Goal: Find specific page/section: Find specific page/section

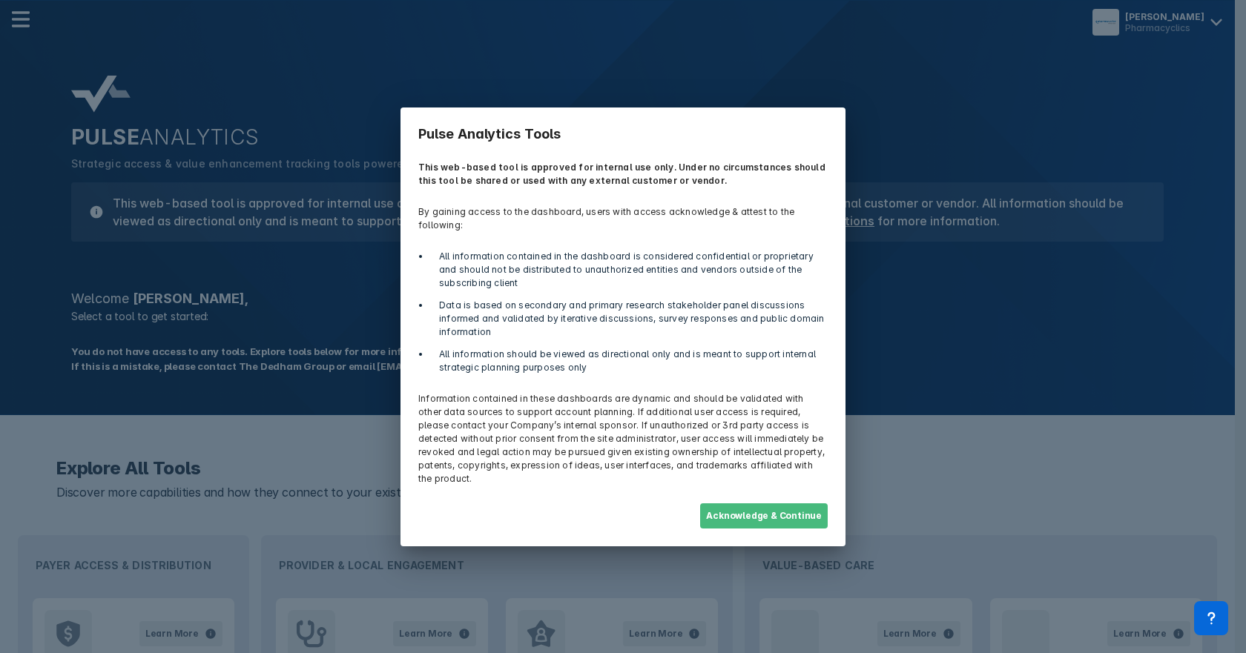
click at [741, 503] on button "Acknowledge & Continue" at bounding box center [764, 515] width 128 height 25
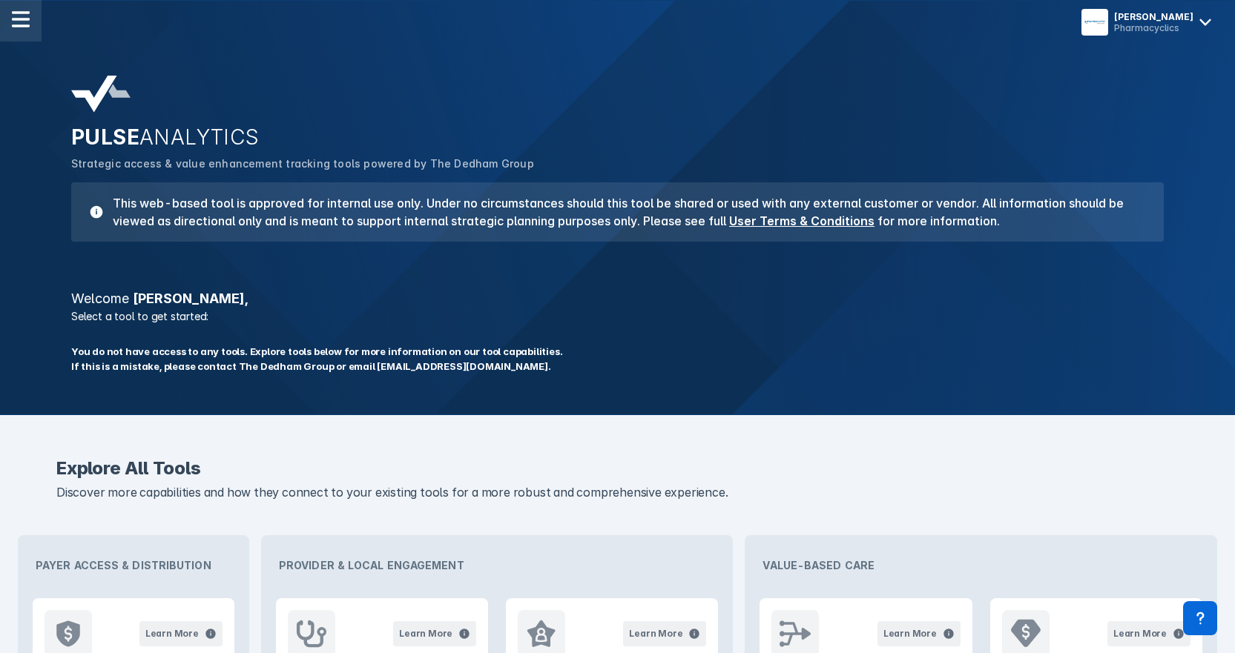
click at [30, 22] on div at bounding box center [21, 21] width 42 height 42
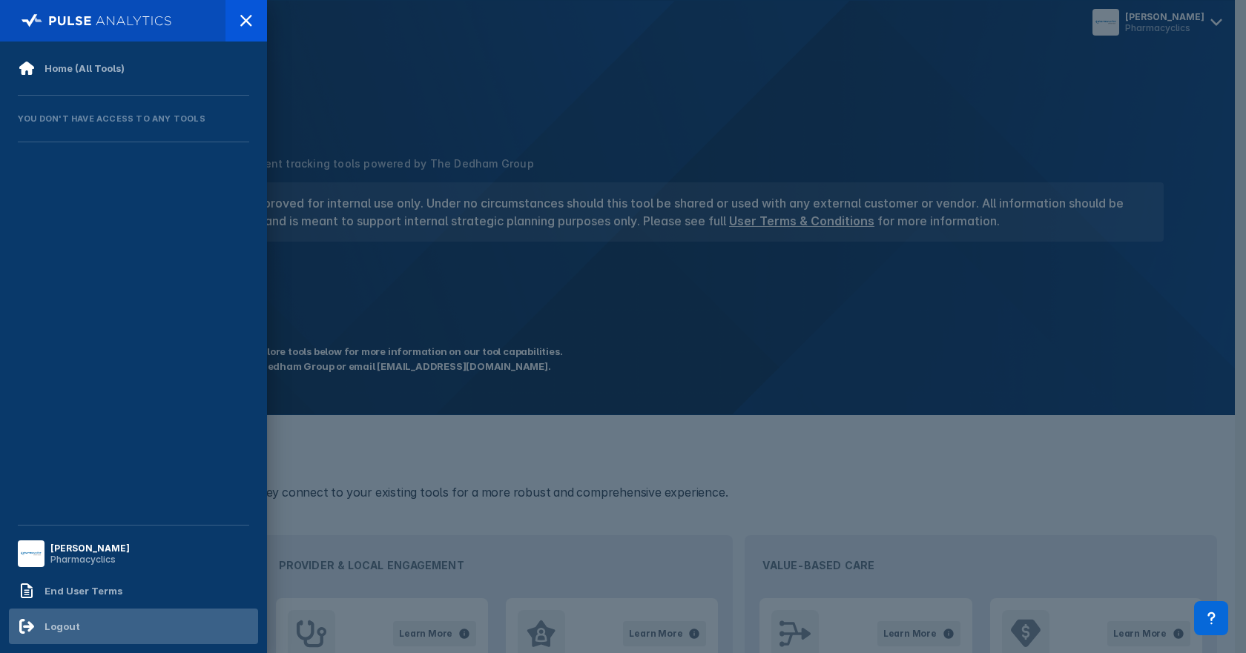
click at [59, 626] on div "Logout" at bounding box center [62, 627] width 36 height 12
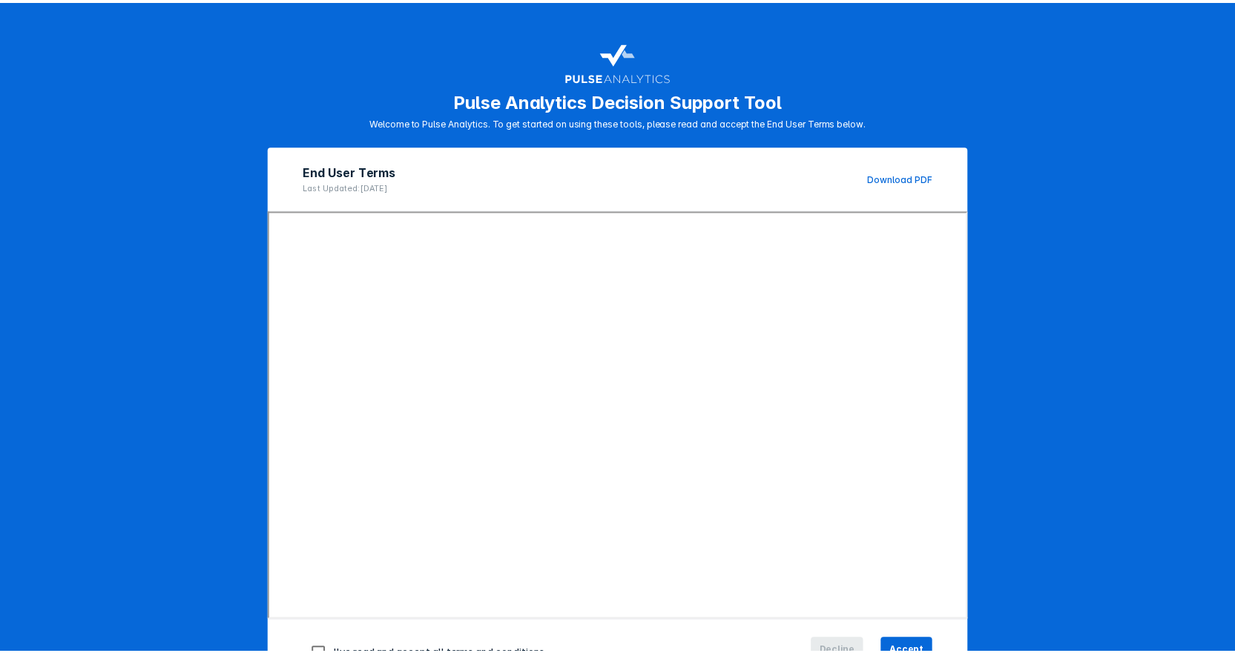
scroll to position [53, 0]
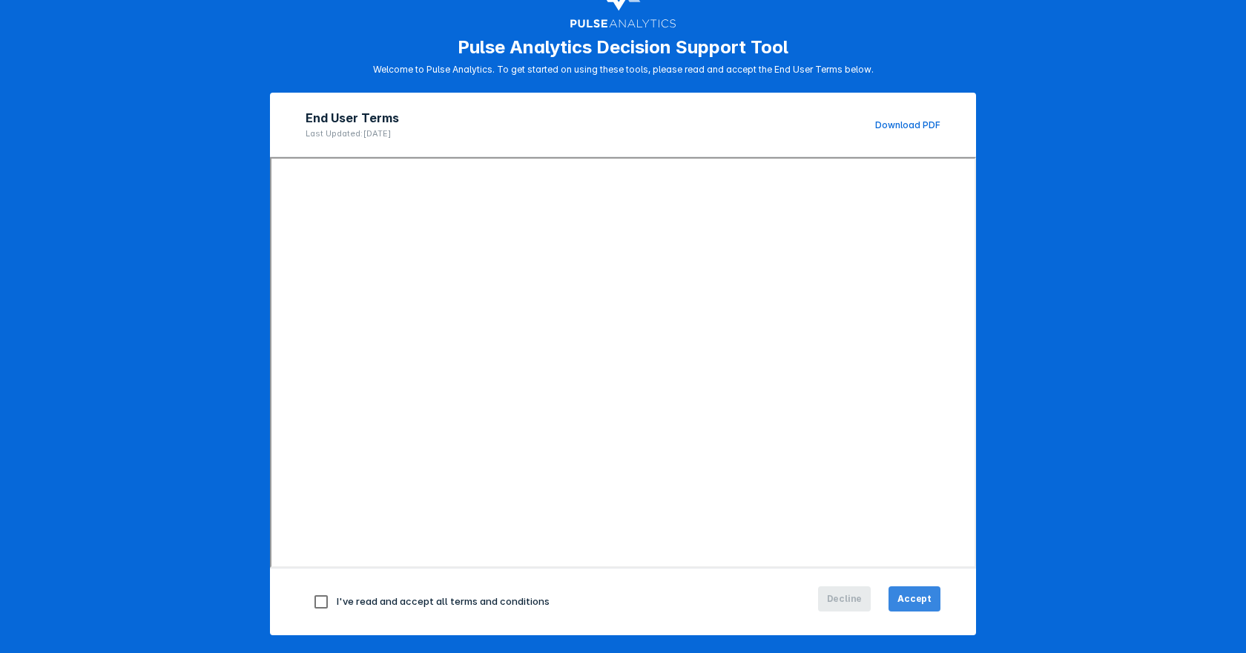
click at [911, 601] on span "Accept" at bounding box center [914, 598] width 34 height 13
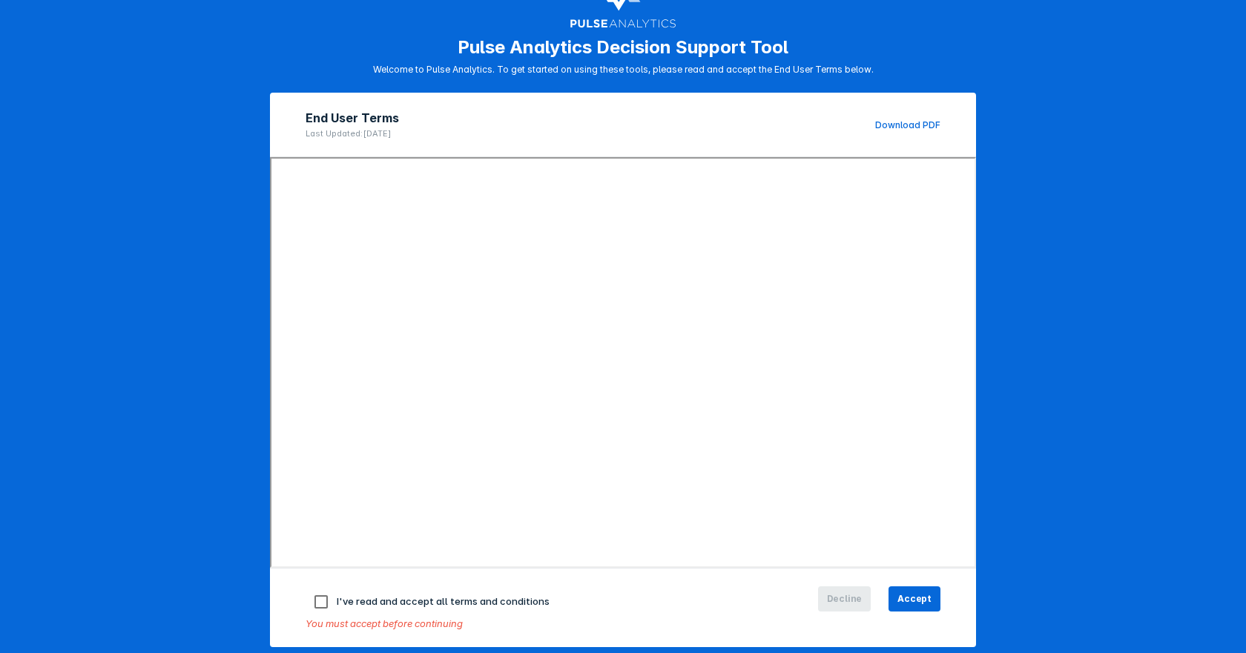
drag, startPoint x: 315, startPoint y: 602, endPoint x: 329, endPoint y: 596, distance: 15.3
click at [315, 603] on input "checkbox" at bounding box center [320, 601] width 31 height 31
checkbox input "true"
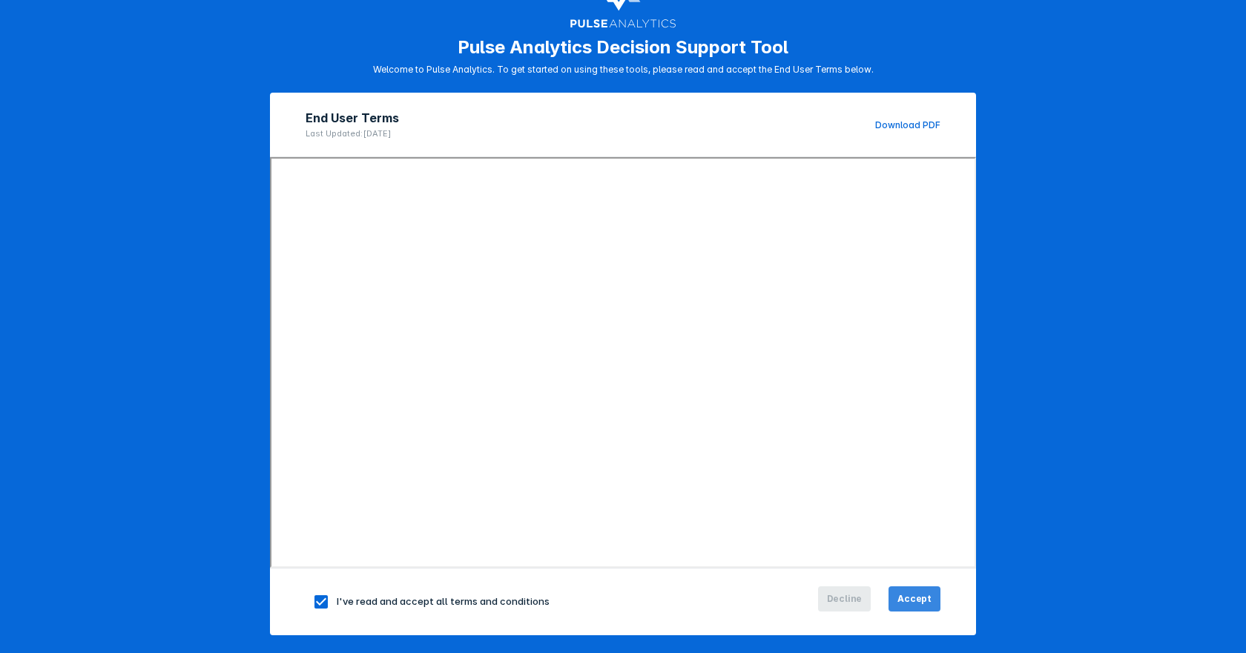
click at [898, 595] on span "Accept" at bounding box center [914, 598] width 34 height 13
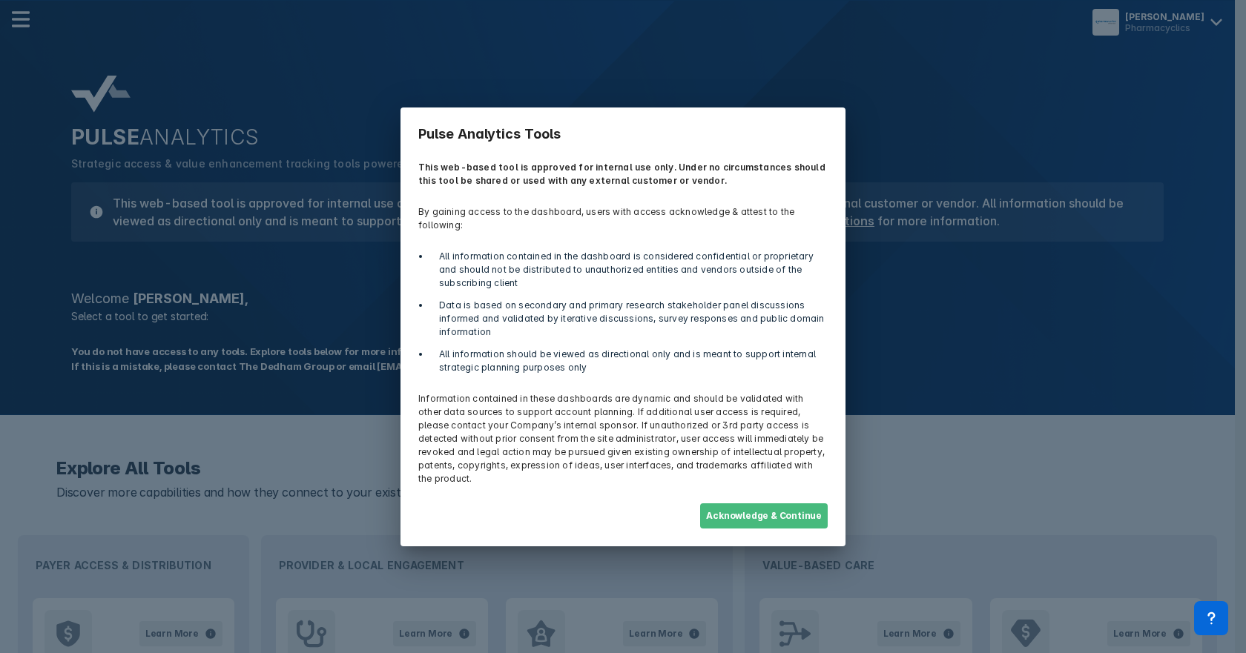
click at [760, 503] on button "Acknowledge & Continue" at bounding box center [764, 515] width 128 height 25
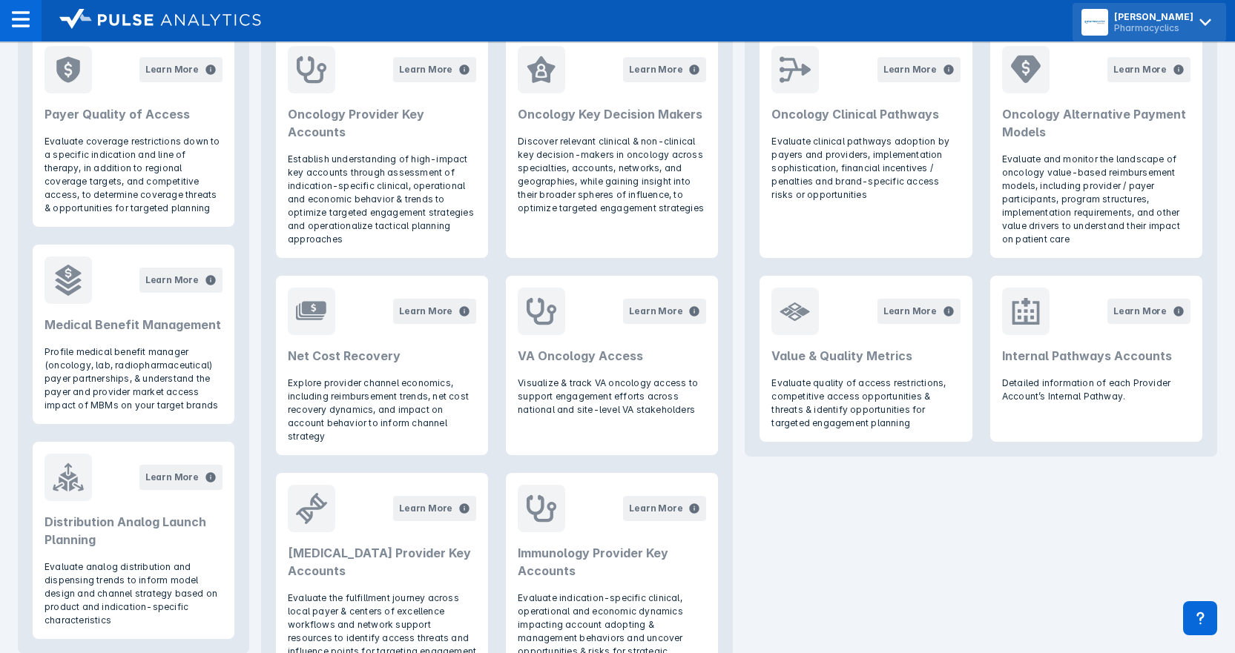
scroll to position [356, 0]
